Goal: Task Accomplishment & Management: Manage account settings

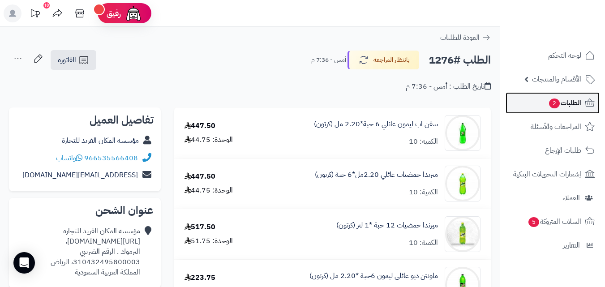
click at [548, 106] on span "الطلبات 2" at bounding box center [564, 103] width 33 height 13
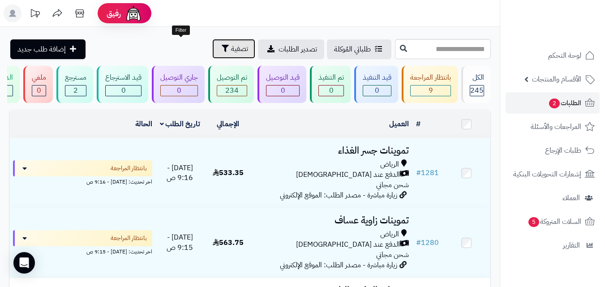
click at [231, 44] on span "تصفية" at bounding box center [239, 48] width 17 height 11
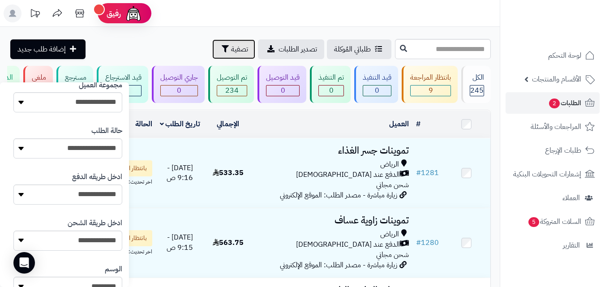
scroll to position [149, 0]
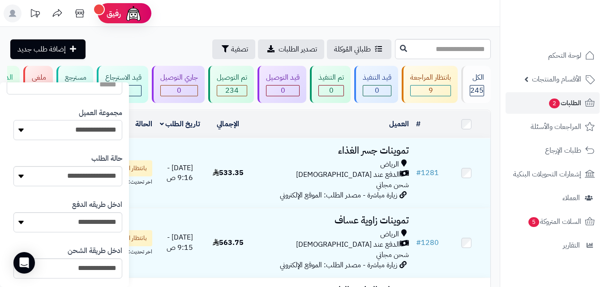
click at [75, 133] on select "**********" at bounding box center [67, 130] width 109 height 20
select select "*"
click at [13, 120] on select "**********" at bounding box center [67, 130] width 109 height 20
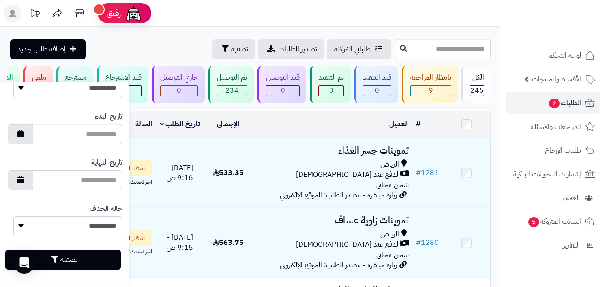
scroll to position [515, 0]
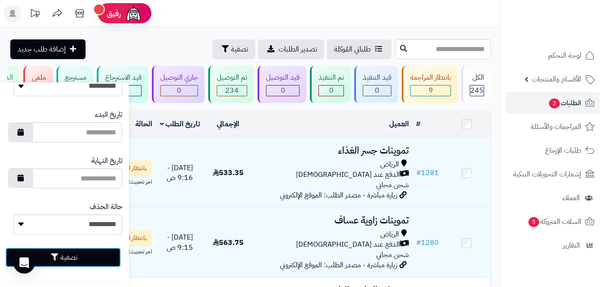
click at [62, 264] on button "تصفية" at bounding box center [62, 258] width 115 height 20
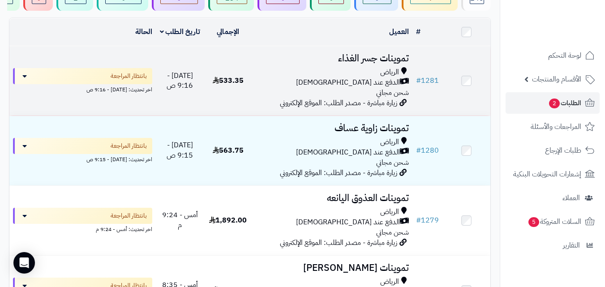
scroll to position [90, 0]
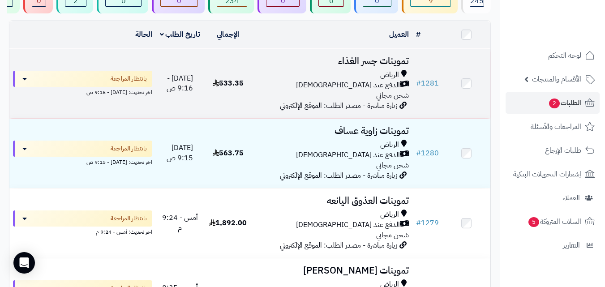
click at [350, 99] on div "الرياض الدفع عند الاستلام شحن مجاني" at bounding box center [332, 85] width 153 height 31
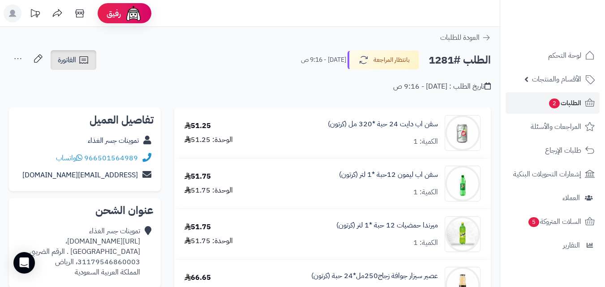
click at [82, 54] on link "الفاتورة" at bounding box center [74, 60] width 46 height 20
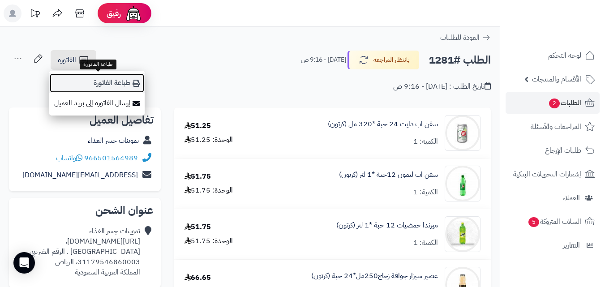
click at [89, 78] on link "طباعة الفاتورة" at bounding box center [96, 83] width 95 height 20
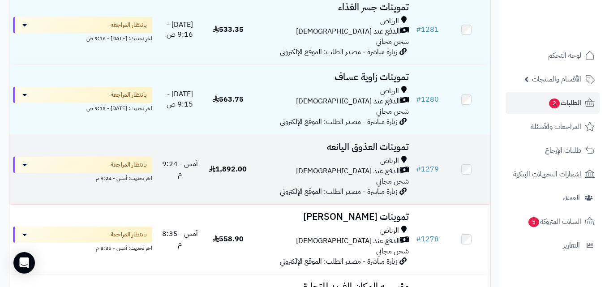
scroll to position [161, 0]
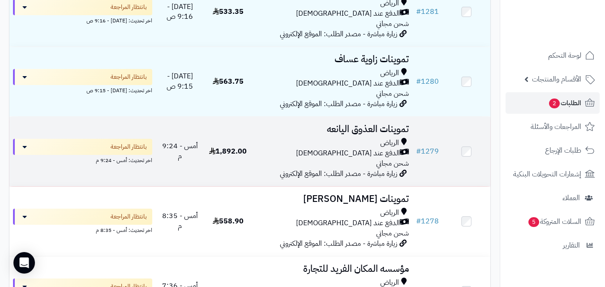
click at [282, 158] on div "الدفع عند [DEMOGRAPHIC_DATA]" at bounding box center [332, 153] width 153 height 10
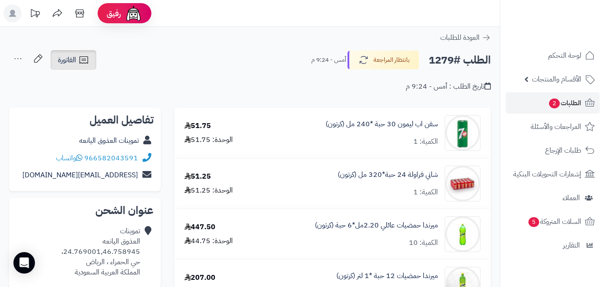
click at [84, 54] on link "الفاتورة" at bounding box center [74, 60] width 46 height 20
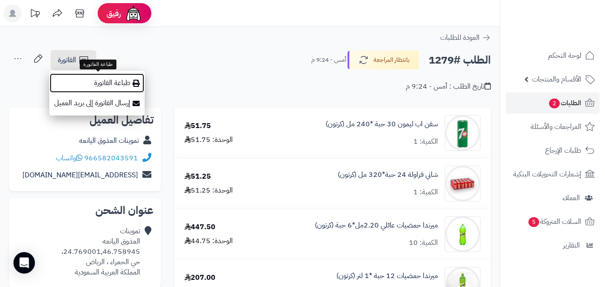
click at [92, 84] on link "طباعة الفاتورة" at bounding box center [96, 83] width 95 height 20
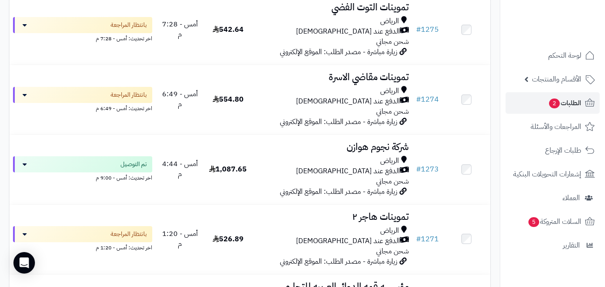
scroll to position [541, 0]
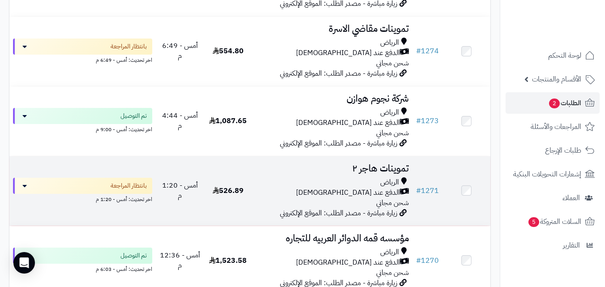
click at [328, 174] on h3 "تموينات هاجر ٢" at bounding box center [332, 168] width 153 height 10
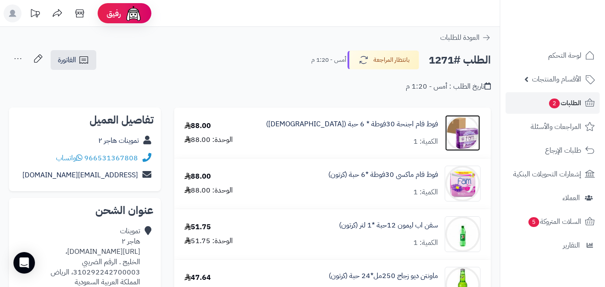
click at [460, 138] on img at bounding box center [462, 133] width 35 height 36
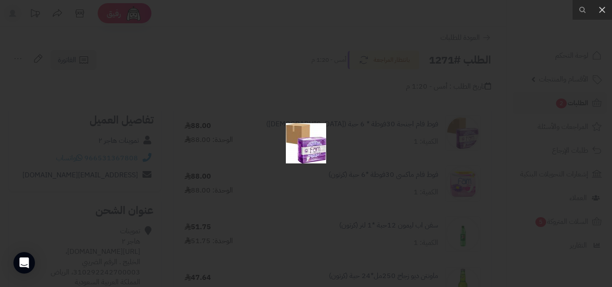
click at [393, 107] on div at bounding box center [306, 143] width 612 height 287
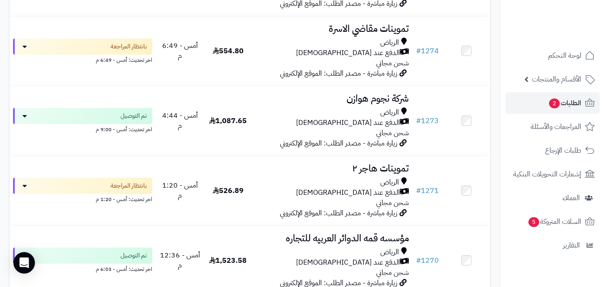
scroll to position [541, 0]
